Goal: Task Accomplishment & Management: Manage account settings

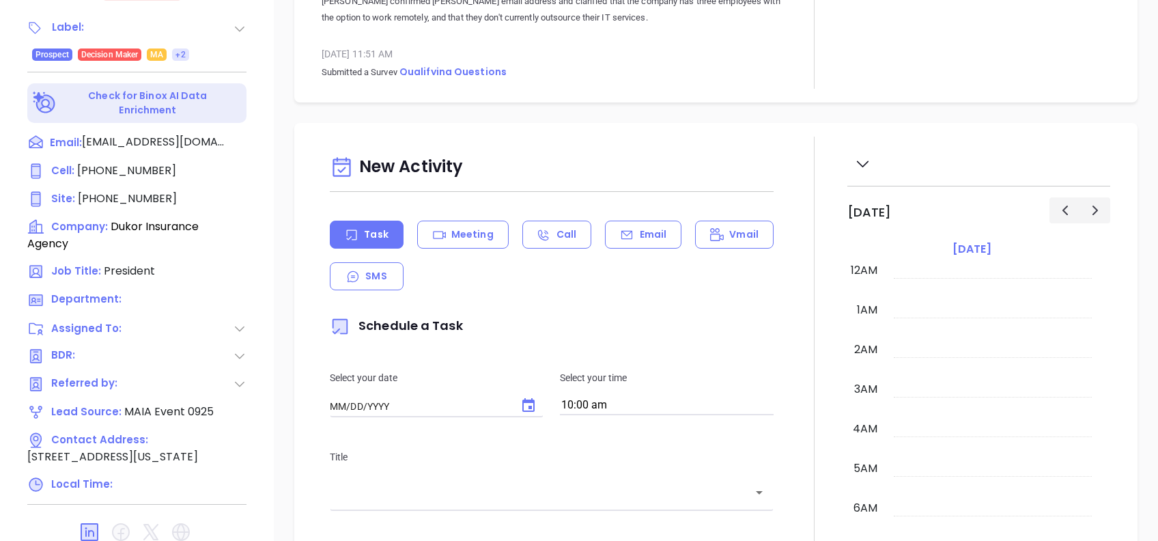
type input "[DATE]"
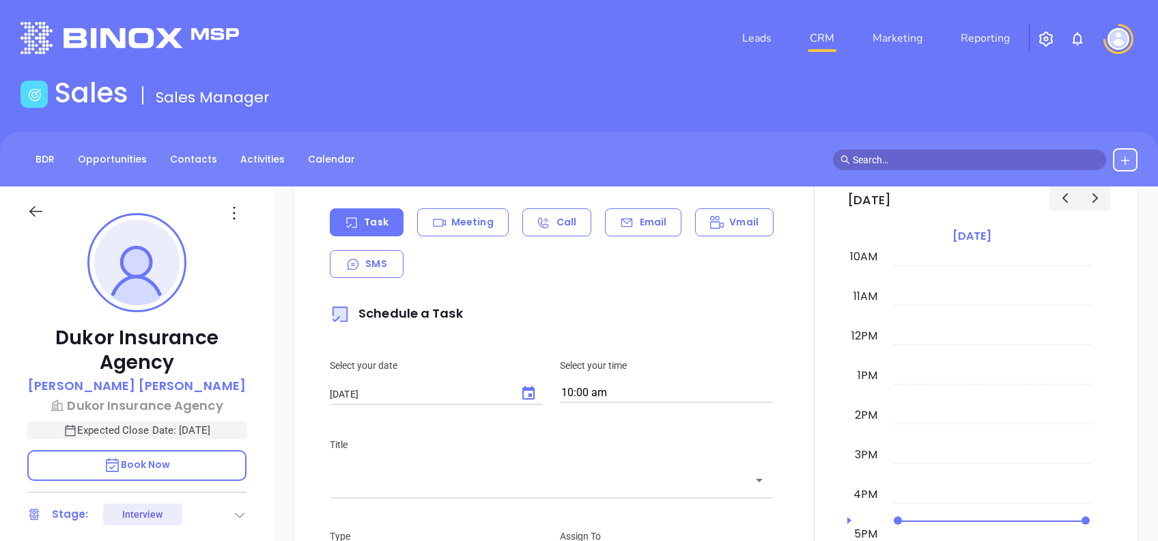
scroll to position [728, 0]
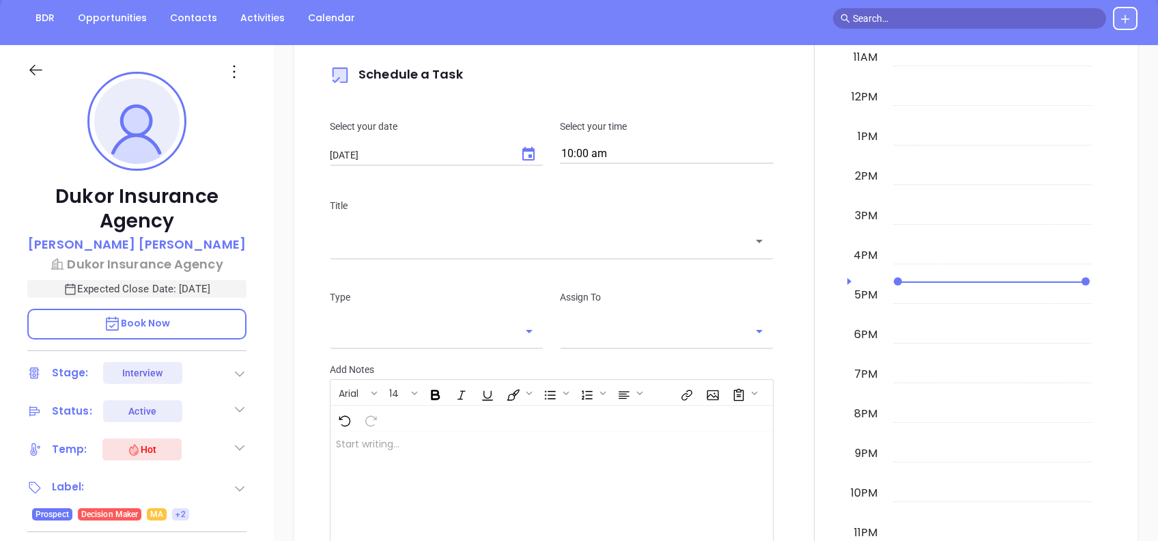
type input "Alejandra Lara"
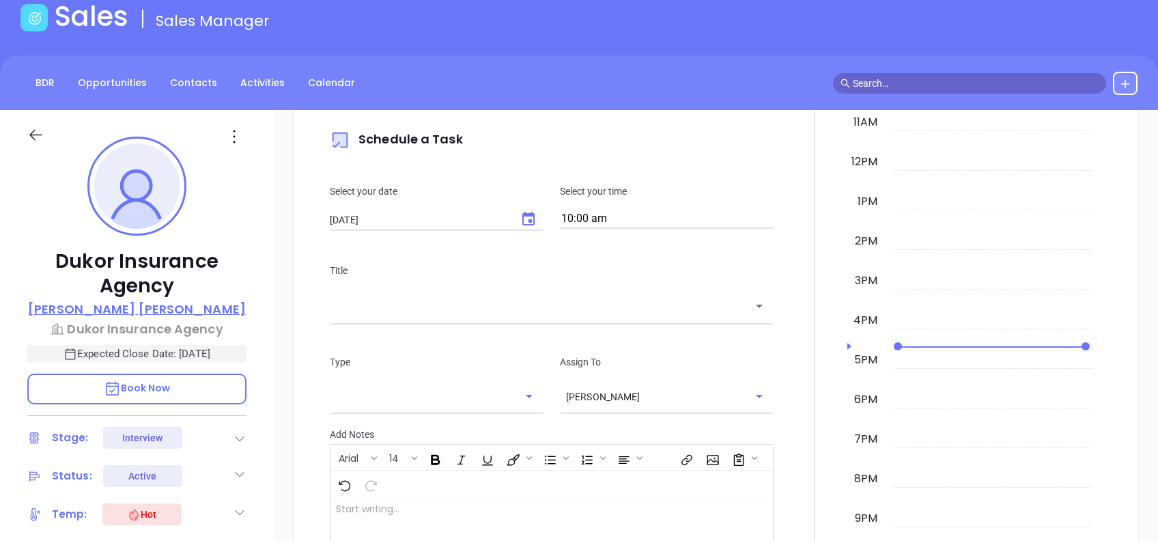
click at [151, 301] on p "Abraham Sillah" at bounding box center [137, 309] width 218 height 18
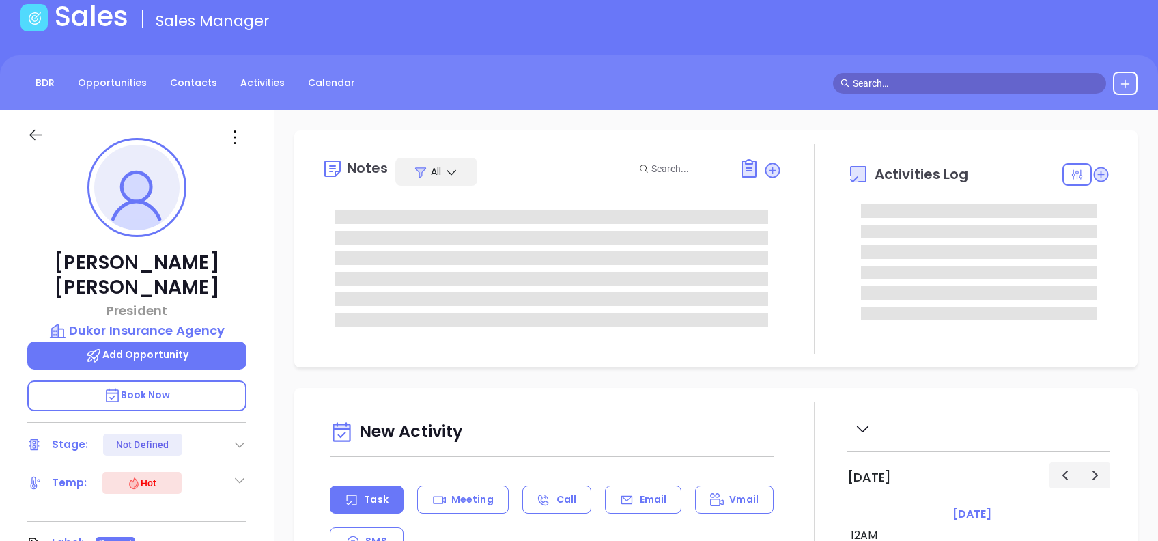
type input "09/30/2025"
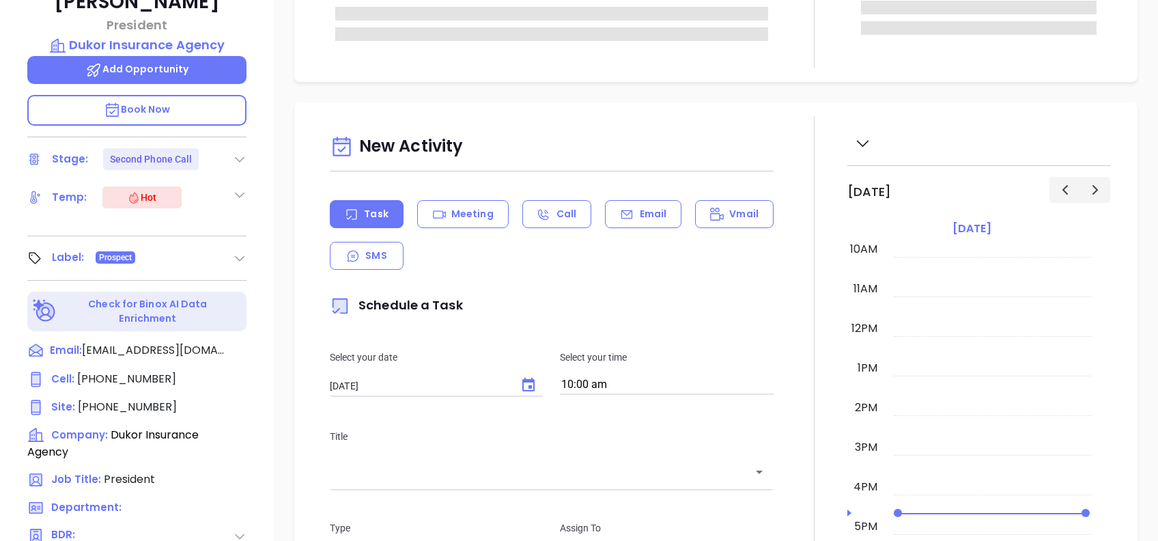
scroll to position [601, 0]
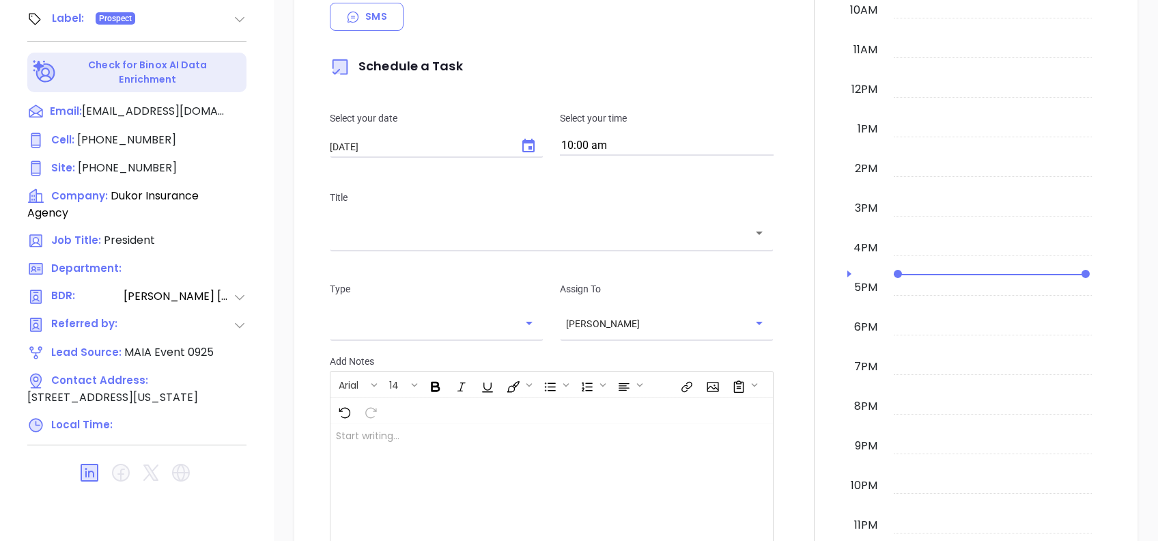
type input "Alejandra Lara"
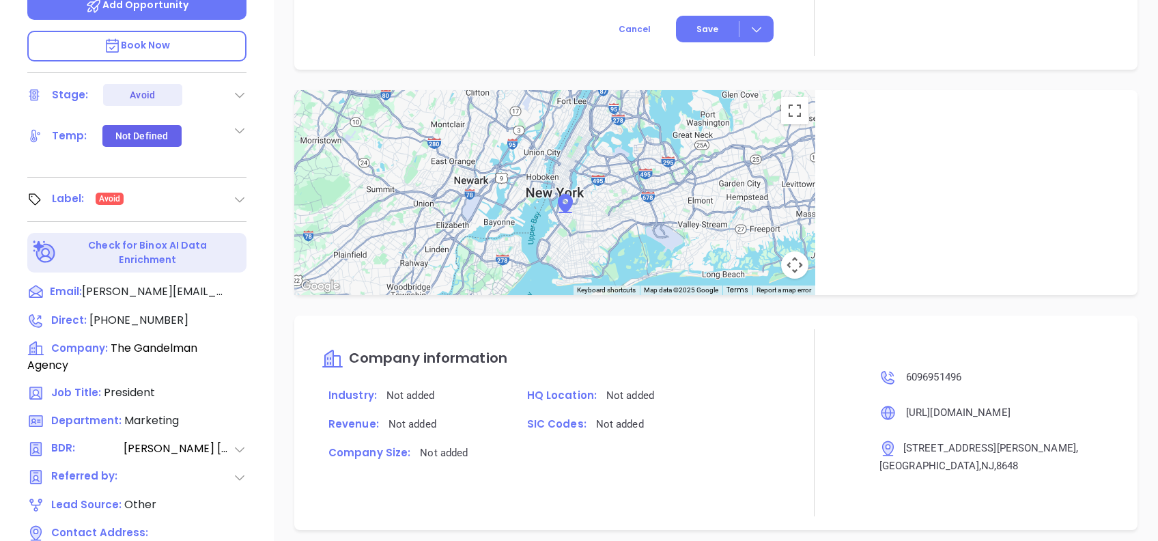
scroll to position [849, 0]
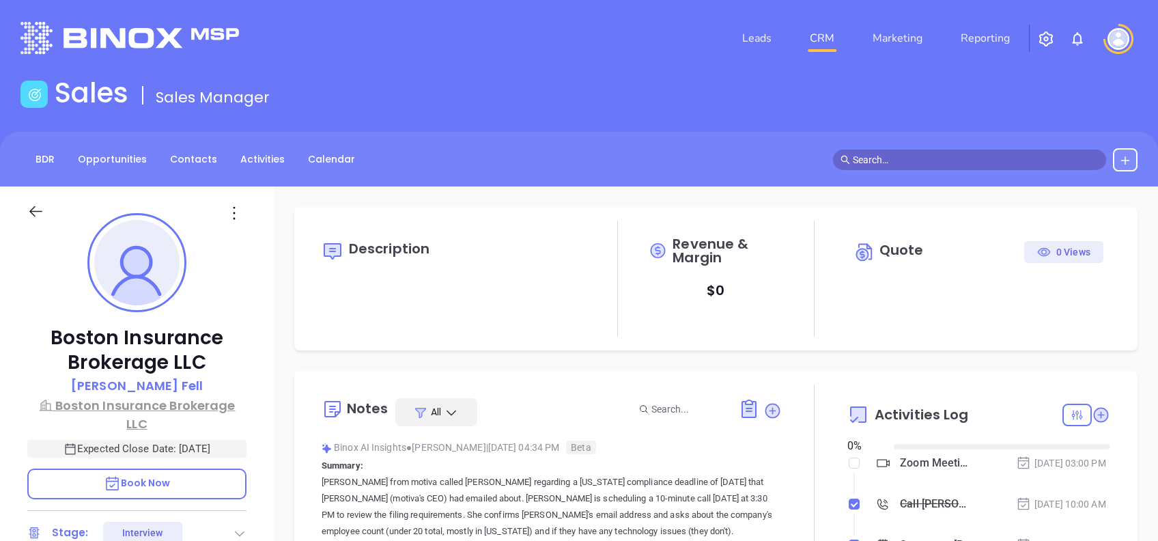
type input "09/30/2025"
click at [149, 375] on div "Boston Insurance Brokerage LLC Christopher Fell Boston Insurance Brokerage LLC …" at bounding box center [137, 524] width 274 height 676
type input "[PERSON_NAME]"
click at [156, 384] on p "Christopher Fell" at bounding box center [137, 385] width 132 height 18
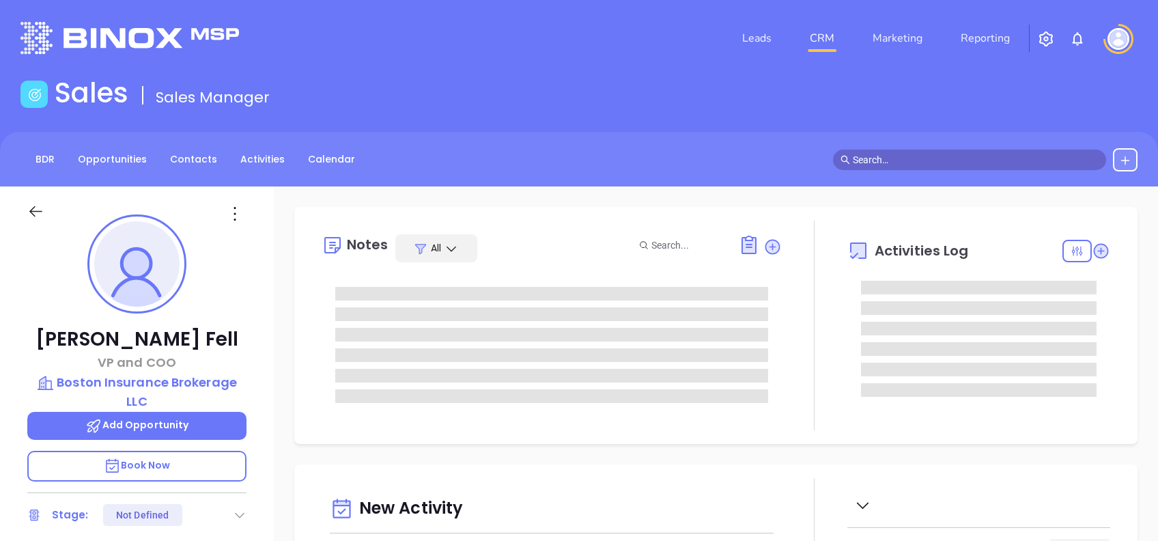
scroll to position [397, 0]
type input "Alejandra Lara"
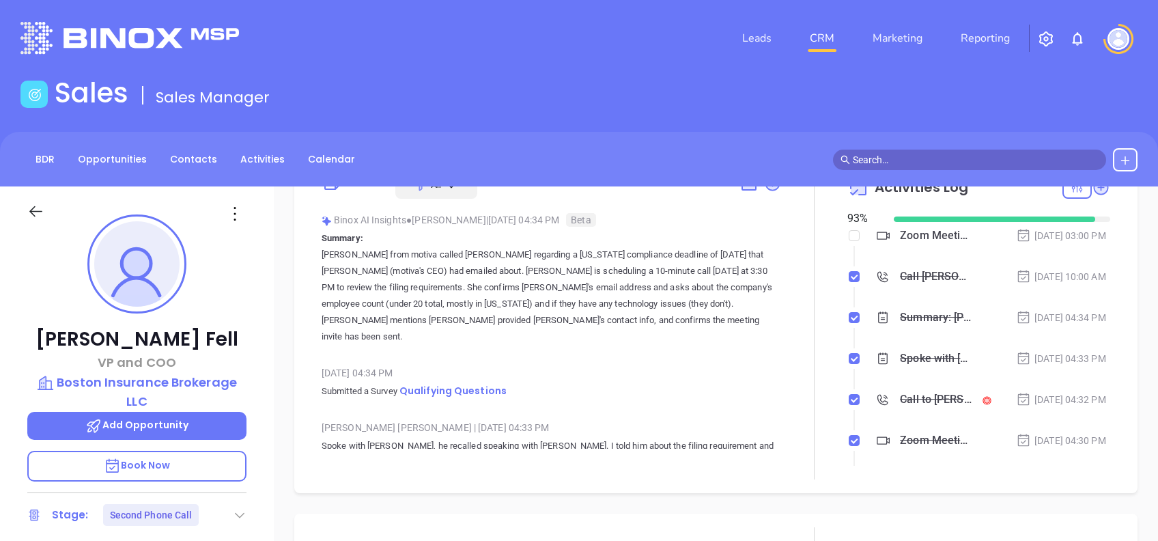
scroll to position [91, 0]
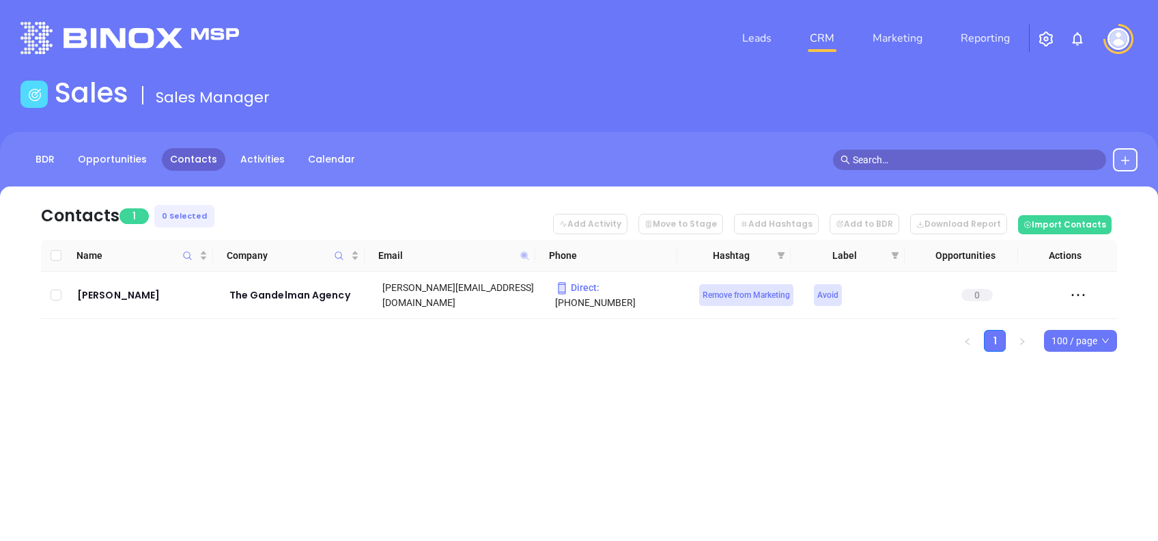
click at [524, 251] on icon at bounding box center [524, 255] width 10 height 10
paste input "[PERSON_NAME]-assoc"
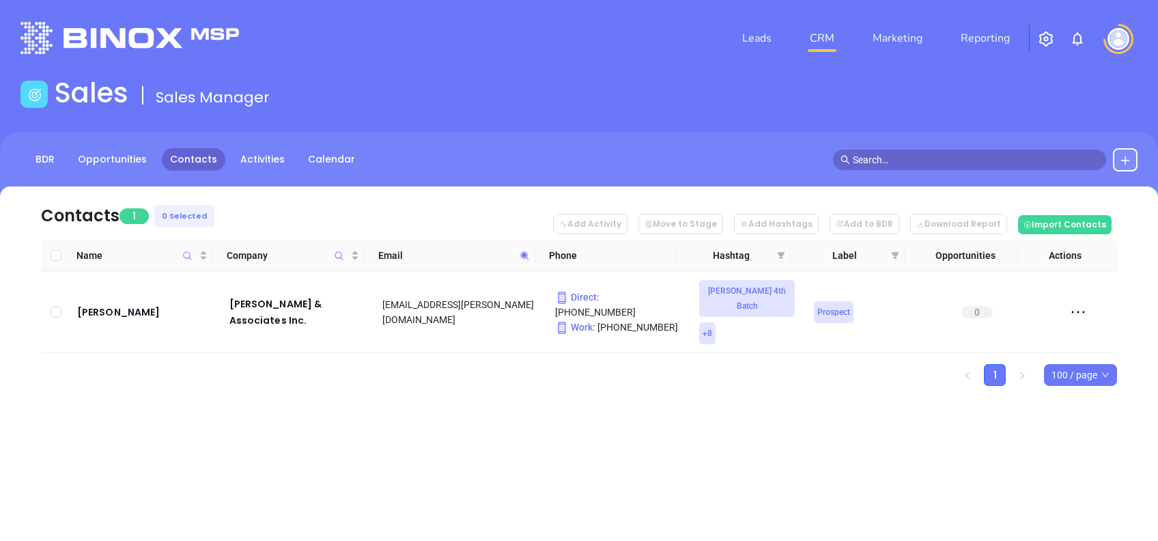
click at [528, 253] on icon at bounding box center [524, 255] width 10 height 10
paste input "kmccoyinsurance"
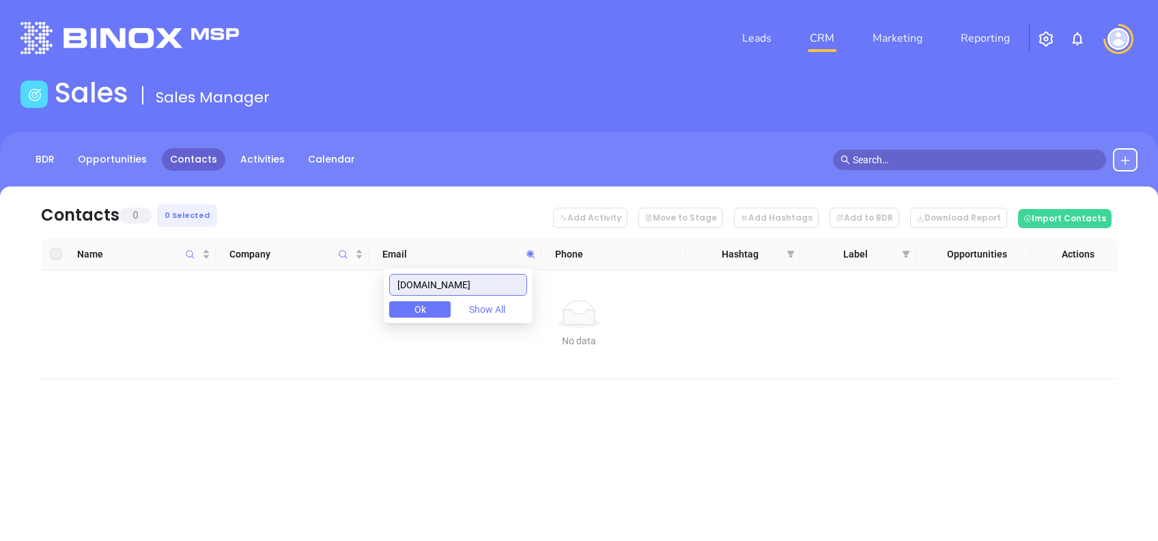
type input "[DOMAIN_NAME]"
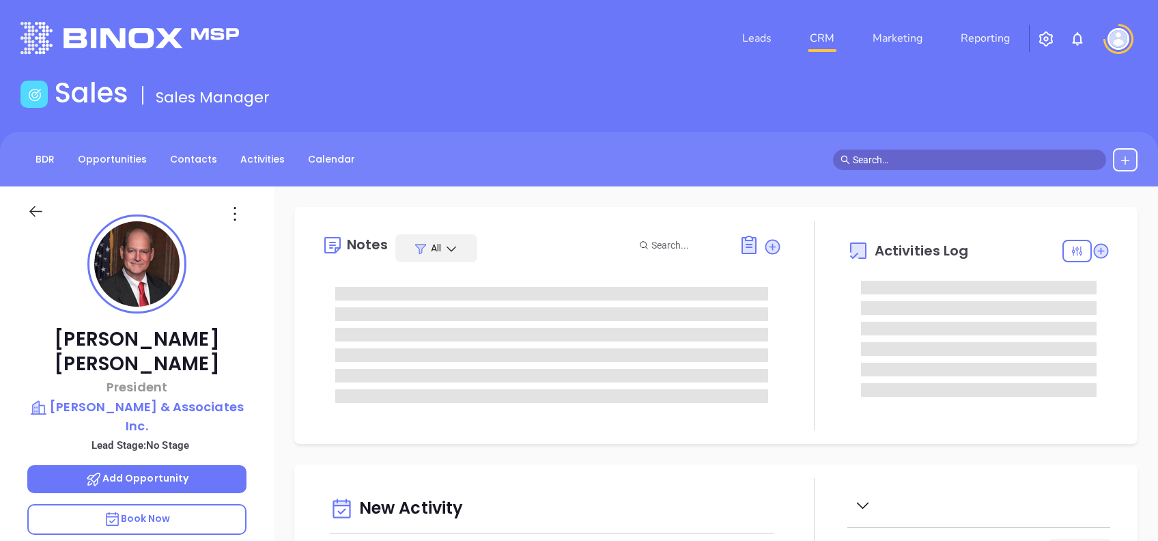
type input "[DATE]"
type input "Alejandra Lara"
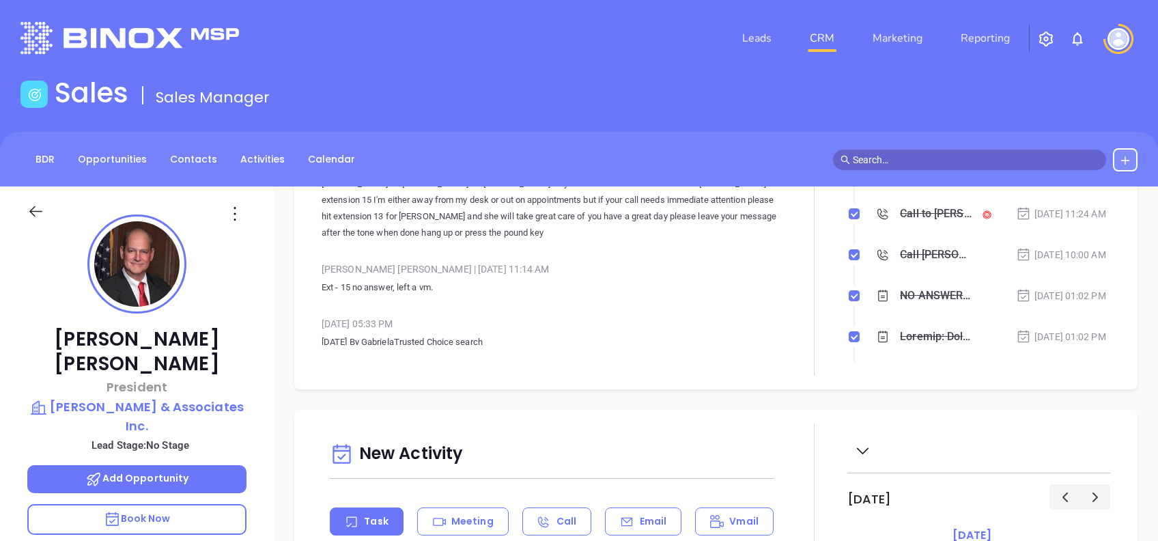
scroll to position [169, 0]
click at [202, 397] on p "Harrah & Associates Inc." at bounding box center [136, 416] width 219 height 38
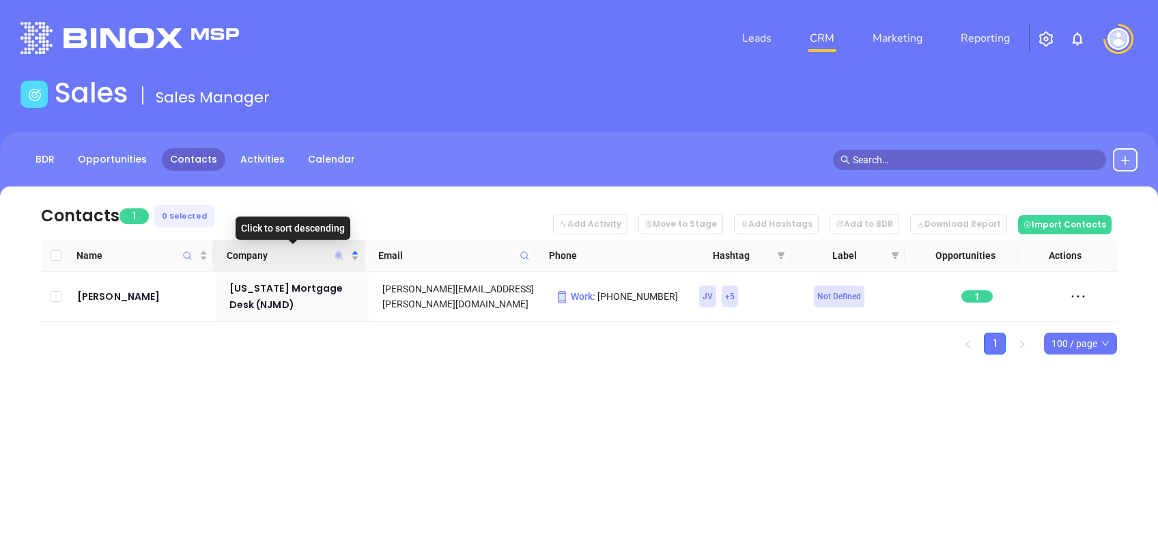
click at [339, 255] on icon "Company" at bounding box center [339, 255] width 8 height 8
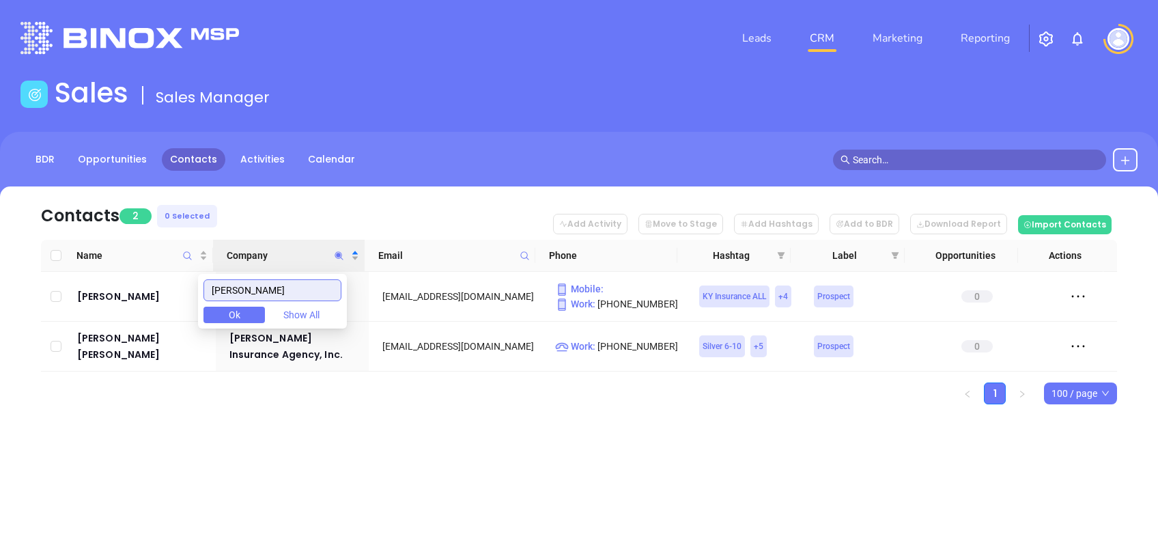
type input "[PERSON_NAME]"
click at [225, 418] on div "Contacts 2 0 Selected Add Activity Move to Stage Add Hashtags Add to BDR Downlo…" at bounding box center [579, 319] width 1158 height 266
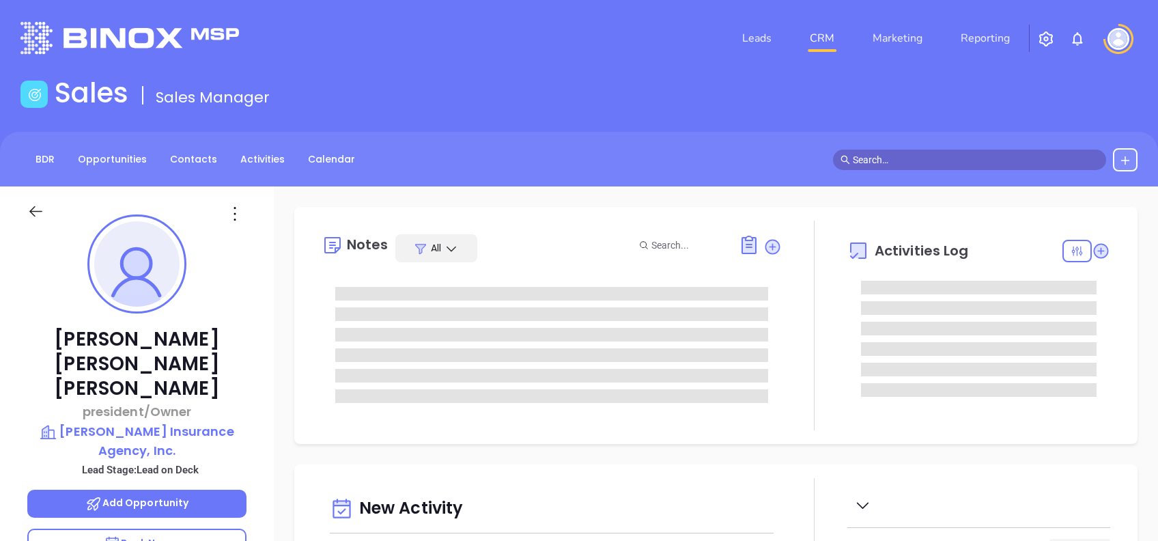
type input "[DATE]"
type input "[PERSON_NAME]"
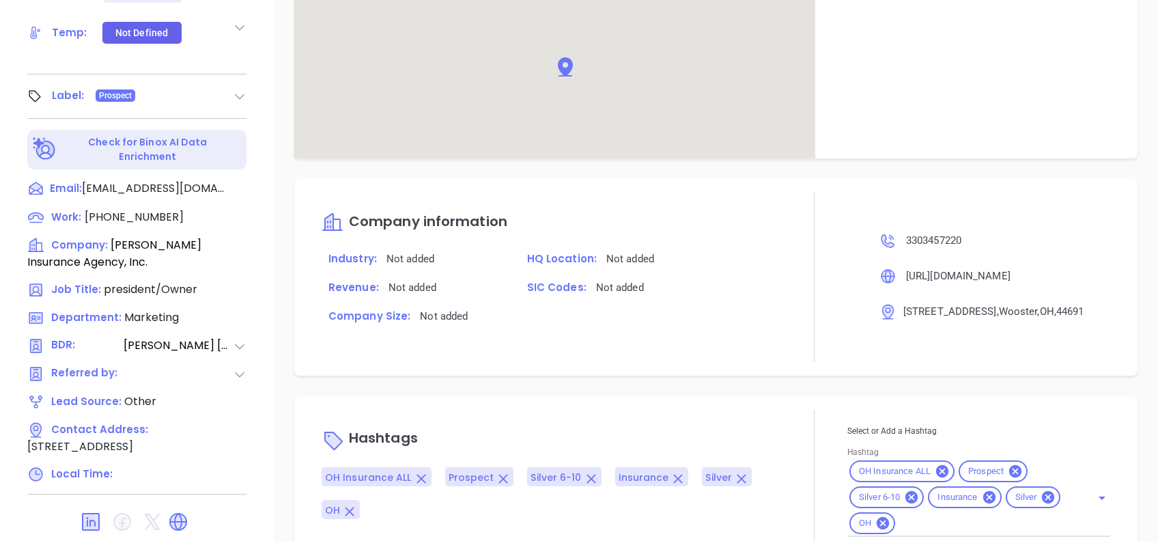
scroll to position [771, 0]
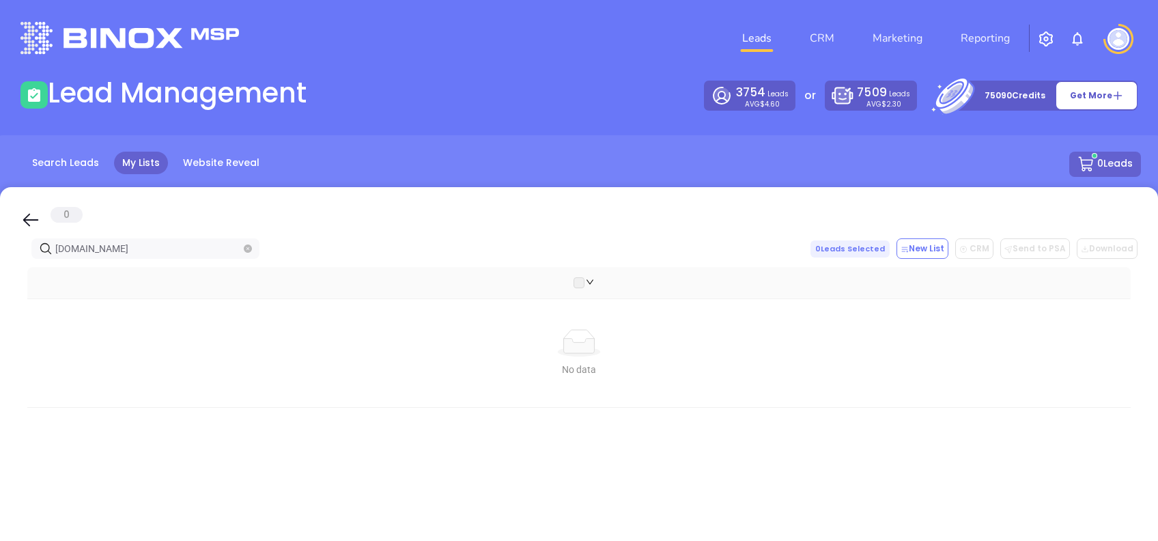
drag, startPoint x: 24, startPoint y: 212, endPoint x: 126, endPoint y: 250, distance: 108.9
click at [23, 212] on icon at bounding box center [30, 220] width 20 height 20
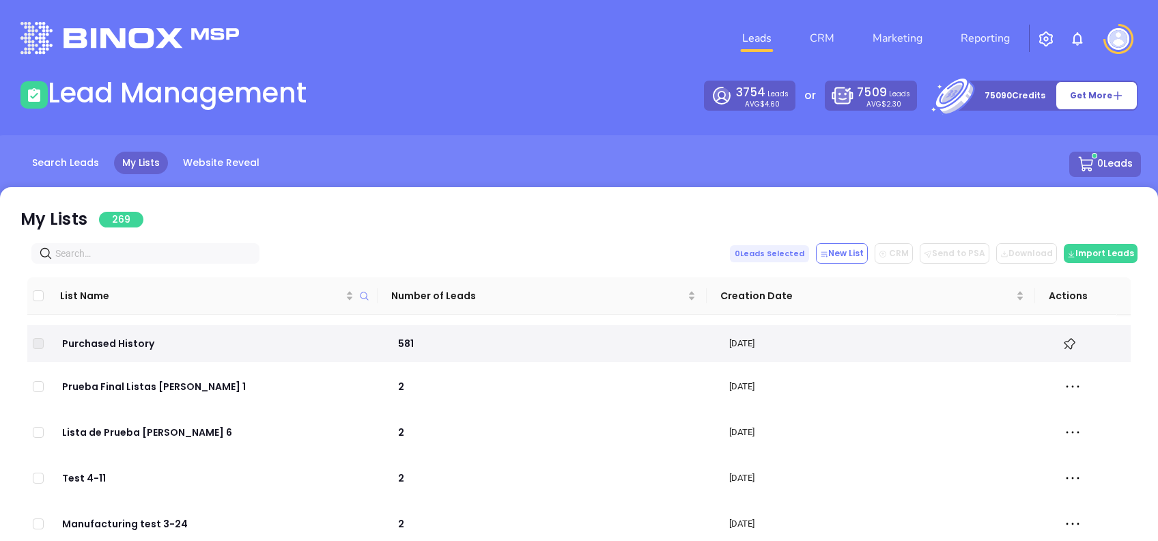
click at [126, 250] on input "text" at bounding box center [148, 253] width 186 height 15
paste input "[URL][DOMAIN_NAME]"
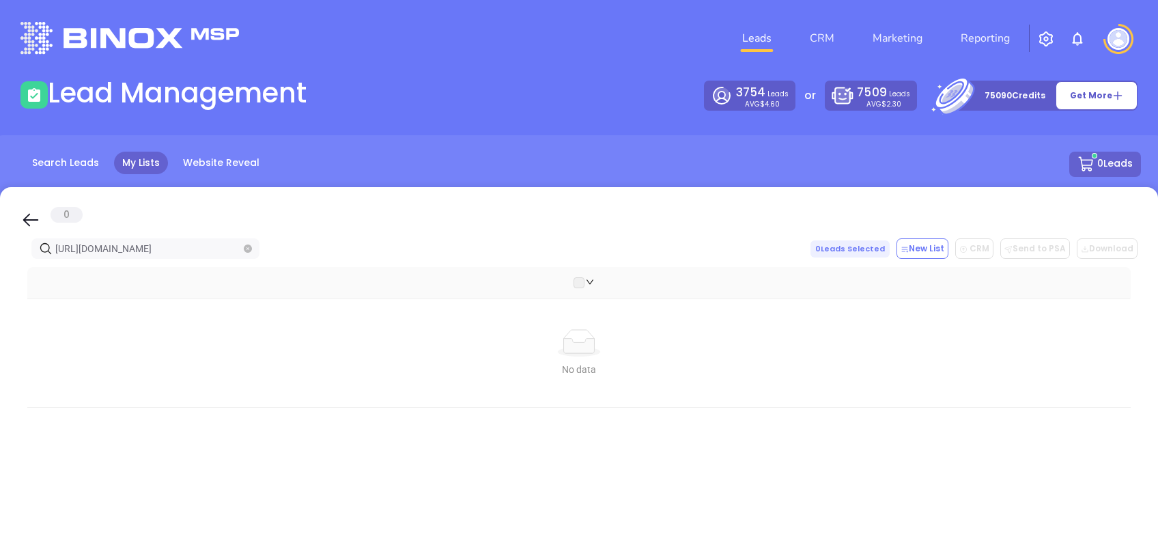
type input "[URL][DOMAIN_NAME]"
click at [31, 216] on icon at bounding box center [30, 220] width 20 height 20
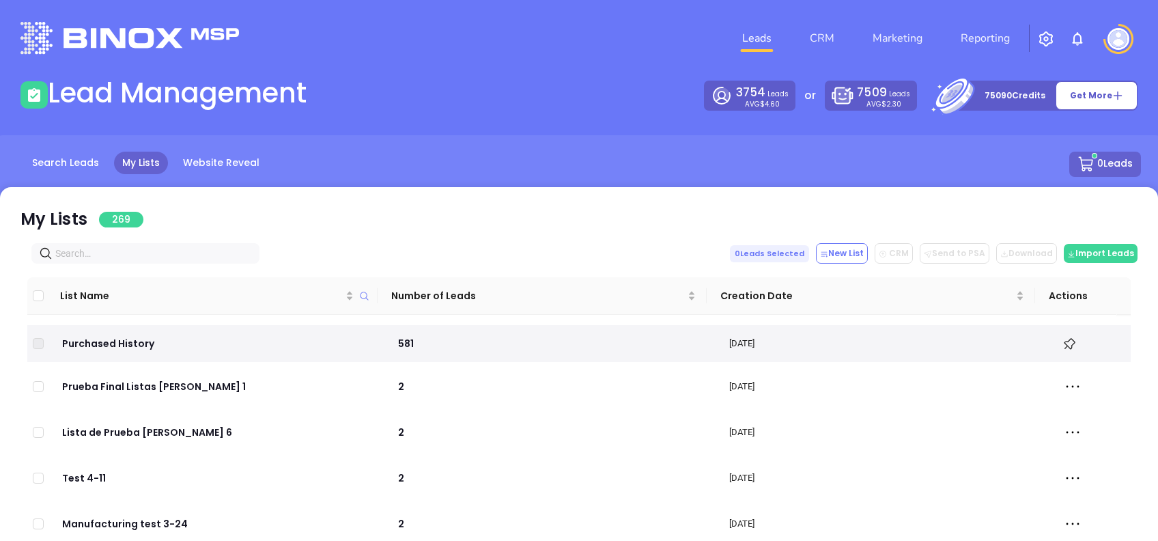
click at [162, 242] on div "My Lists 269 0 Leads Selected New List CRM Send to PSA Download Download2 Impor…" at bounding box center [579, 460] width 1158 height 546
click at [164, 251] on input "text" at bounding box center [148, 253] width 186 height 15
paste input "[DOMAIN_NAME]"
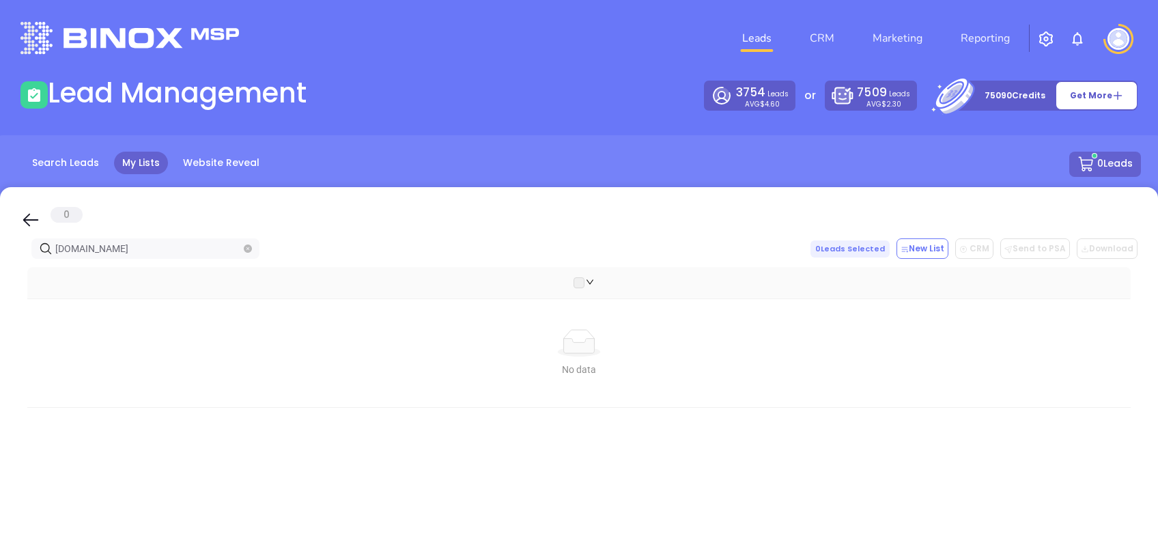
type input "[DOMAIN_NAME]"
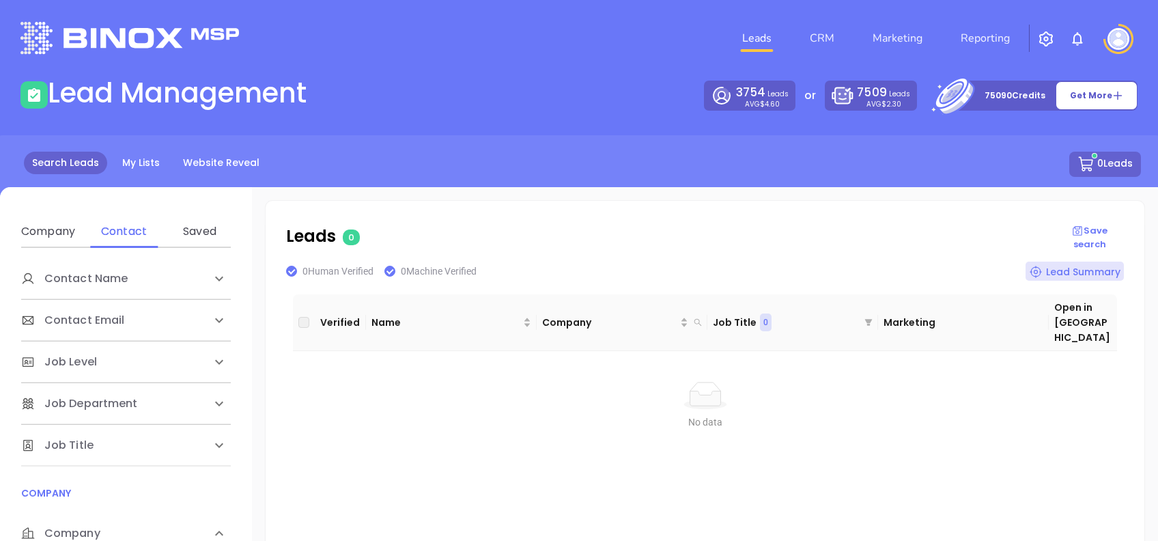
scroll to position [182, 0]
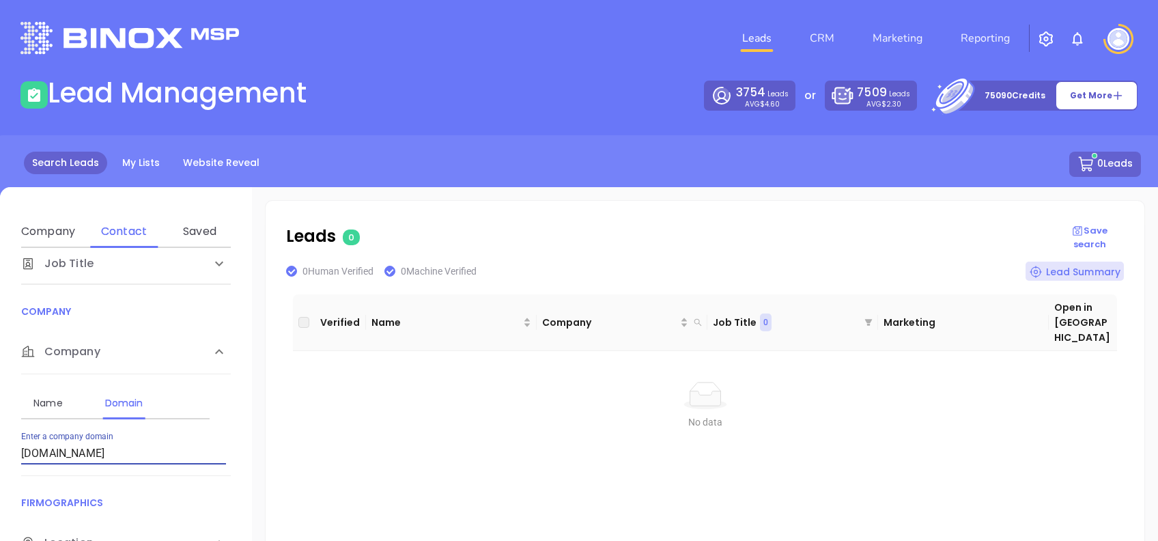
drag, startPoint x: 163, startPoint y: 460, endPoint x: 0, endPoint y: 470, distance: 163.4
click at [0, 470] on html "Leads CRM Marketing Reporting Financial Leads Leads Lead Management 3754 Leads …" at bounding box center [579, 270] width 1158 height 541
type input "[DOMAIN_NAME]"
